Goal: Information Seeking & Learning: Learn about a topic

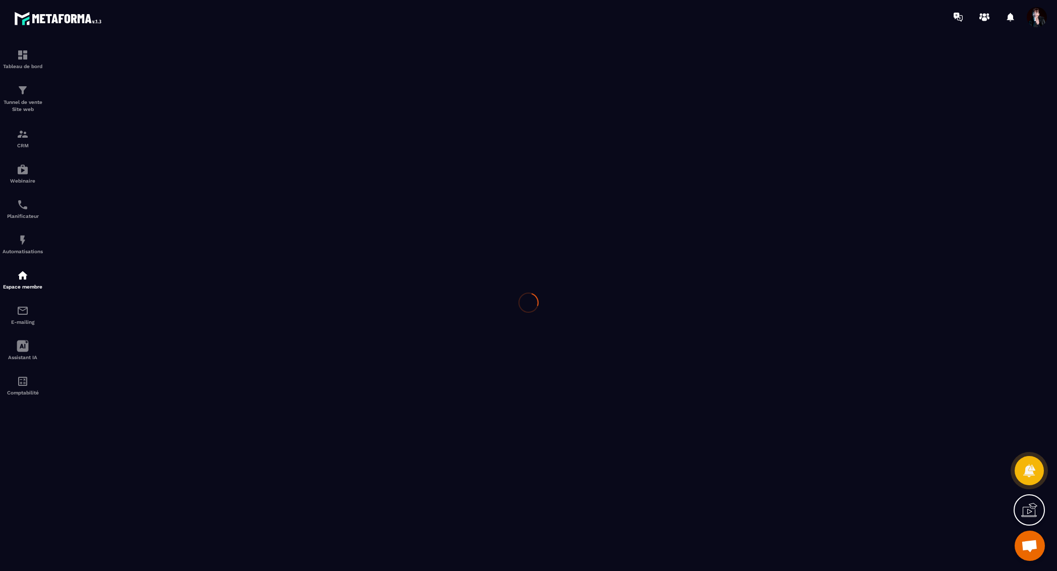
scroll to position [12196, 0]
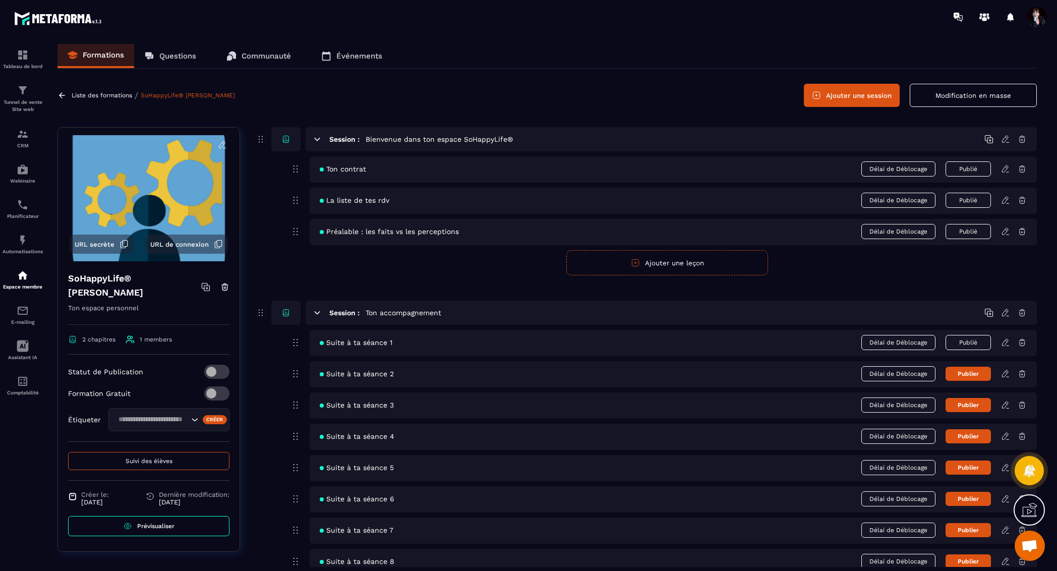
click at [176, 466] on button "Suivi des élèves" at bounding box center [148, 461] width 161 height 18
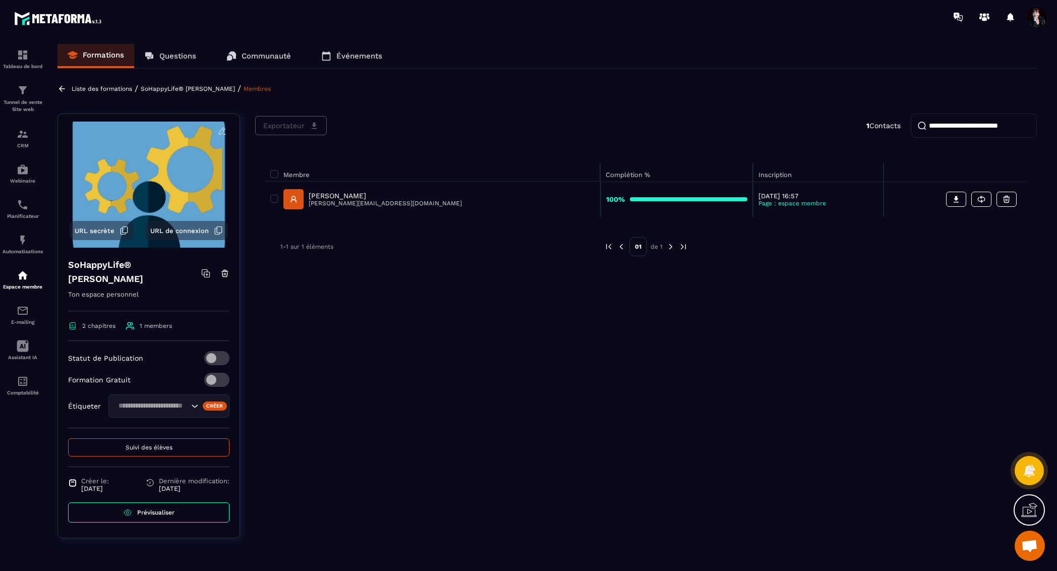
click at [389, 197] on p "[PERSON_NAME]" at bounding box center [385, 196] width 153 height 8
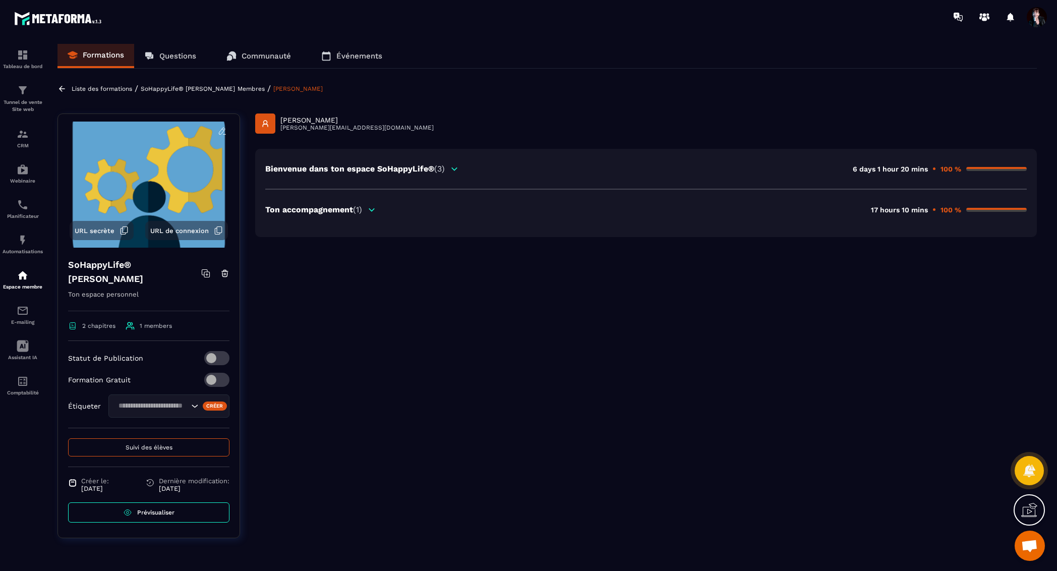
click at [366, 208] on div "Ton accompagnement (1)" at bounding box center [320, 210] width 111 height 10
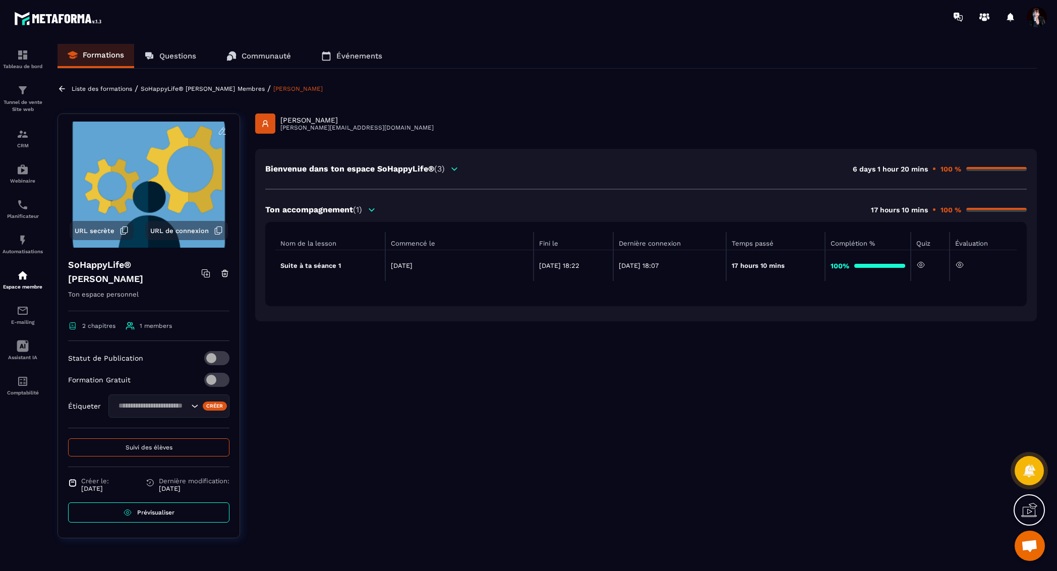
click at [964, 264] on icon at bounding box center [959, 264] width 9 height 9
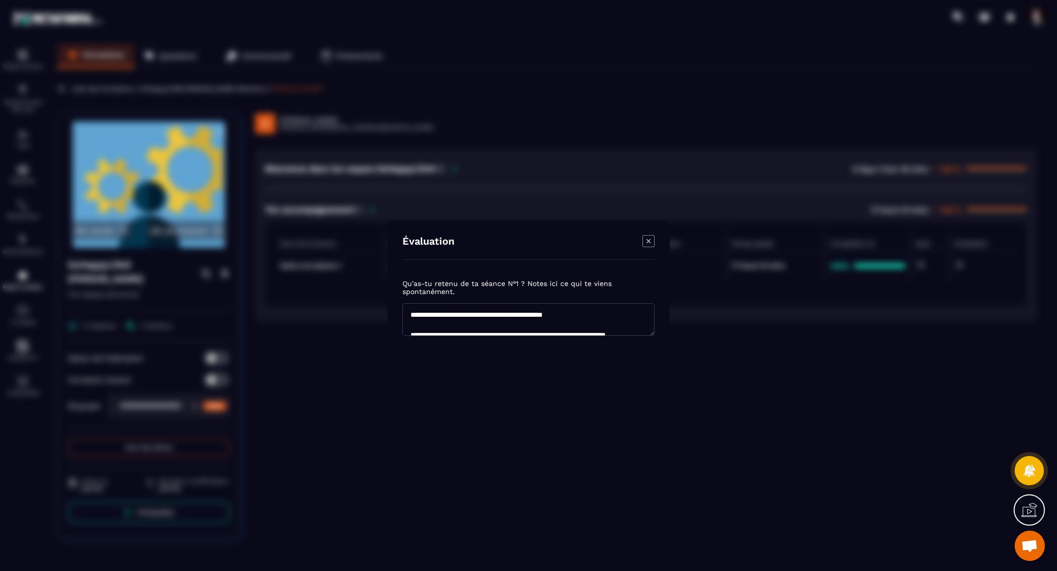
click at [650, 238] on icon "Modal window" at bounding box center [648, 241] width 12 height 12
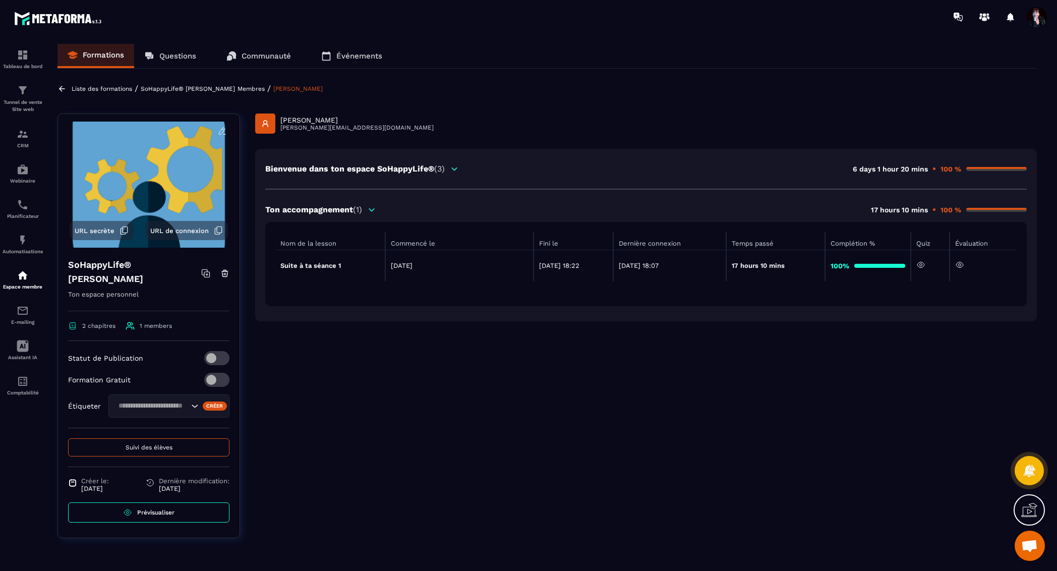
click at [235, 86] on p "SoHappyLife® [PERSON_NAME]" at bounding box center [188, 88] width 94 height 7
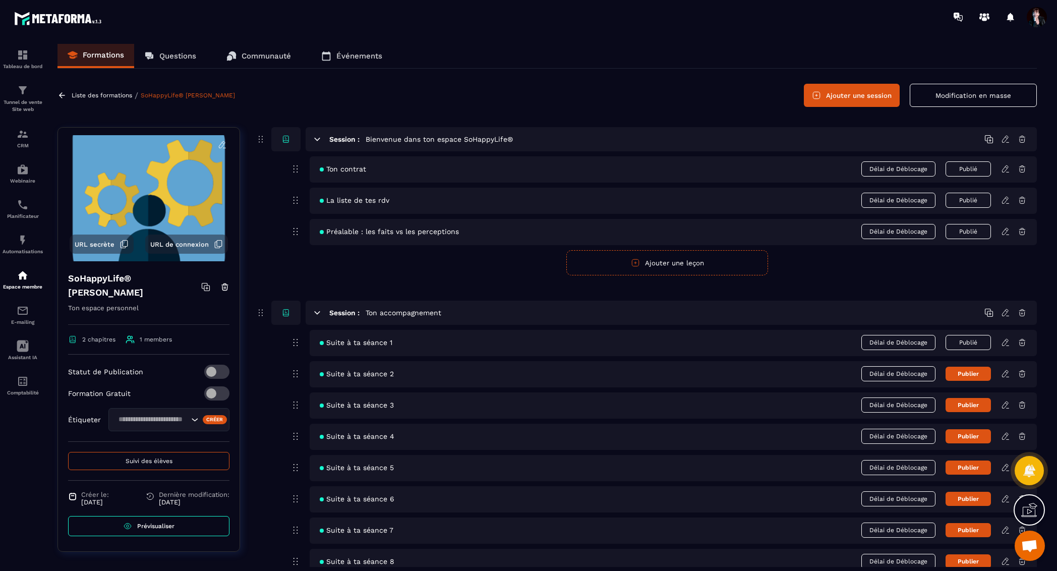
click at [1005, 342] on icon at bounding box center [1005, 342] width 9 height 9
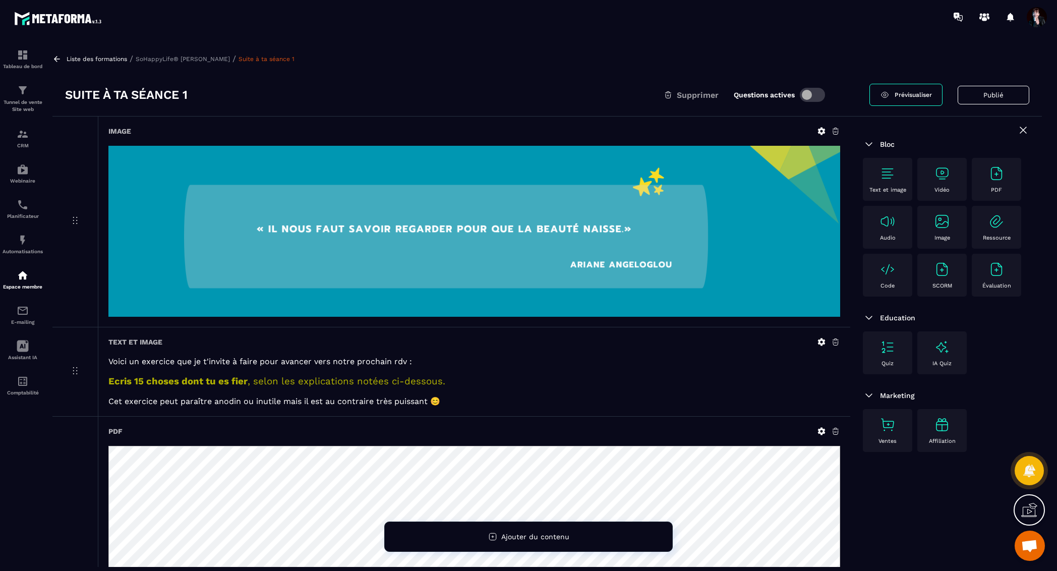
click at [84, 58] on p "Liste des formations" at bounding box center [97, 58] width 61 height 7
